Goal: Task Accomplishment & Management: Manage account settings

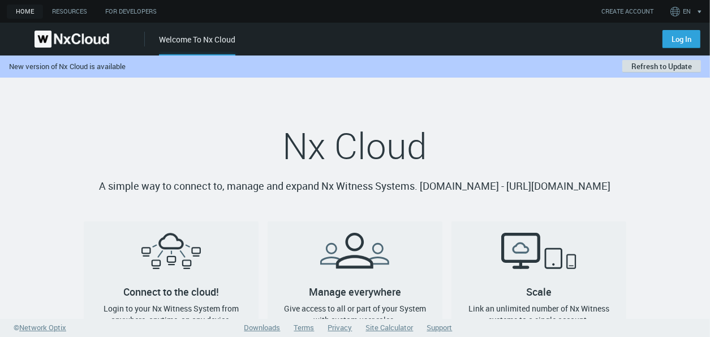
click at [641, 67] on button "Refresh to Update" at bounding box center [661, 66] width 79 height 12
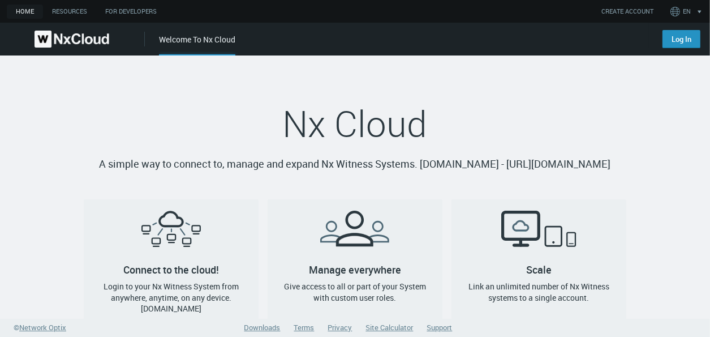
click at [689, 42] on link "Log In" at bounding box center [682, 39] width 38 height 18
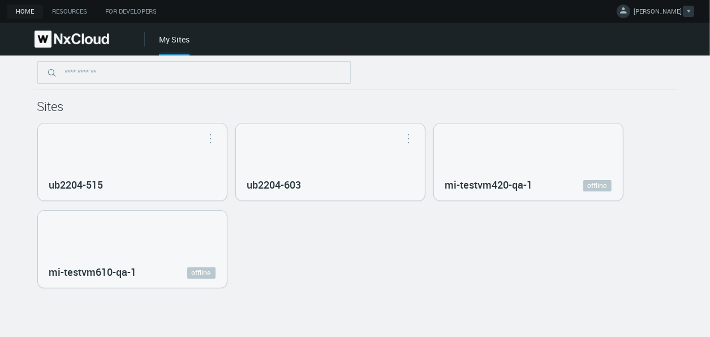
click at [677, 10] on span "MIKHAIL I." at bounding box center [658, 13] width 48 height 13
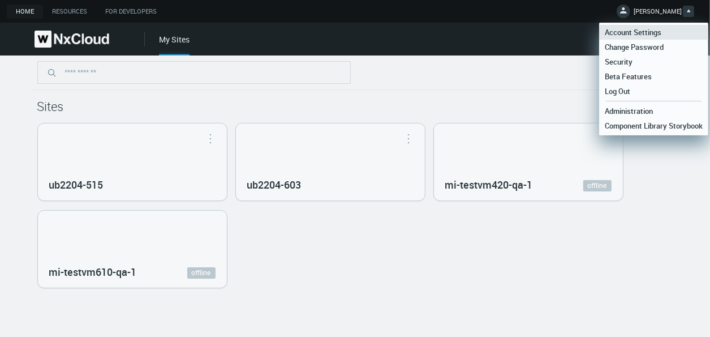
click at [651, 31] on span "Account Settings" at bounding box center [633, 32] width 68 height 10
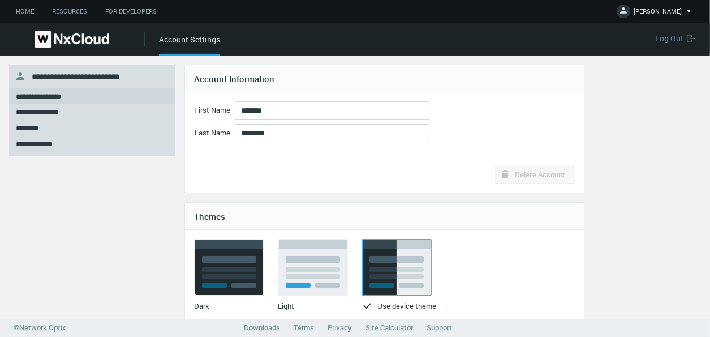
click at [78, 41] on img at bounding box center [72, 39] width 75 height 17
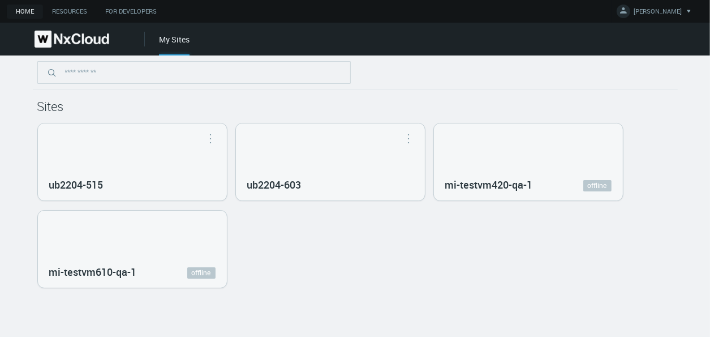
click at [380, 285] on div "ub2204-515 Open in Nx Witness ub2204-603 Open in Nx Witness mi-testvm420-qa-1 o…" at bounding box center [355, 205] width 636 height 165
